Goal: Task Accomplishment & Management: Use online tool/utility

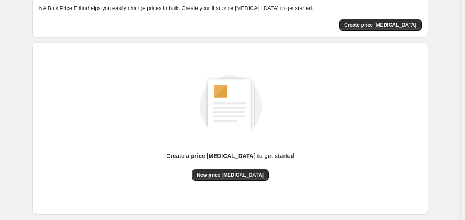
scroll to position [83, 0]
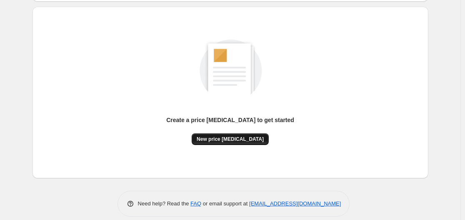
click at [225, 136] on span "New price [MEDICAL_DATA]" at bounding box center [230, 139] width 67 height 7
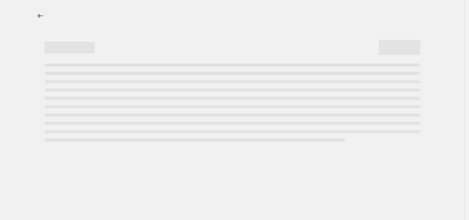
select select "percentage"
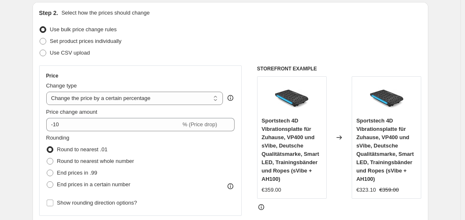
scroll to position [125, 0]
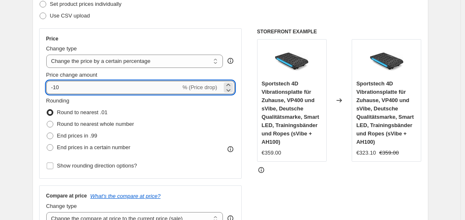
click at [127, 86] on input "-10" at bounding box center [113, 87] width 135 height 13
type input "-1"
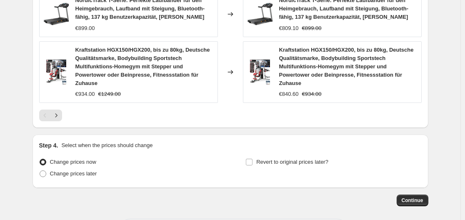
scroll to position [702, 0]
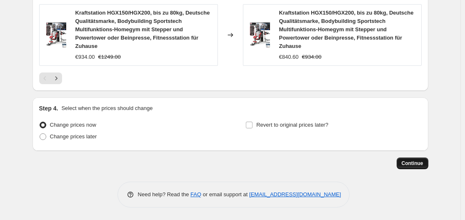
type input "-35"
click at [407, 161] on span "Continue" at bounding box center [413, 163] width 22 height 7
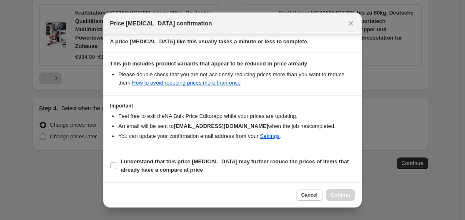
scroll to position [131, 0]
click at [112, 165] on input "I understand that this price [MEDICAL_DATA] may further reduce the prices of it…" at bounding box center [113, 165] width 7 height 7
checkbox input "true"
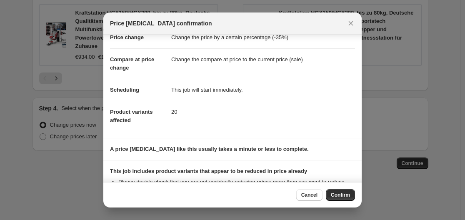
scroll to position [0, 0]
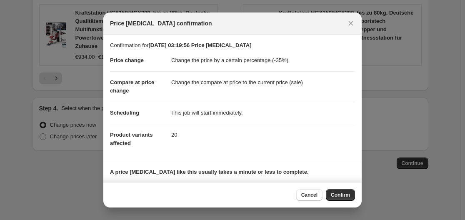
click at [335, 197] on span "Confirm" at bounding box center [340, 195] width 19 height 7
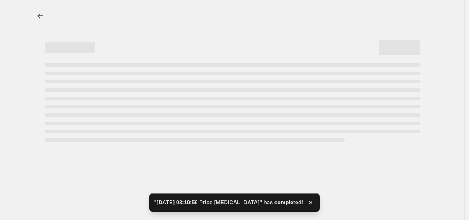
select select "percentage"
